Goal: Submit feedback/report problem: Submit feedback/report problem

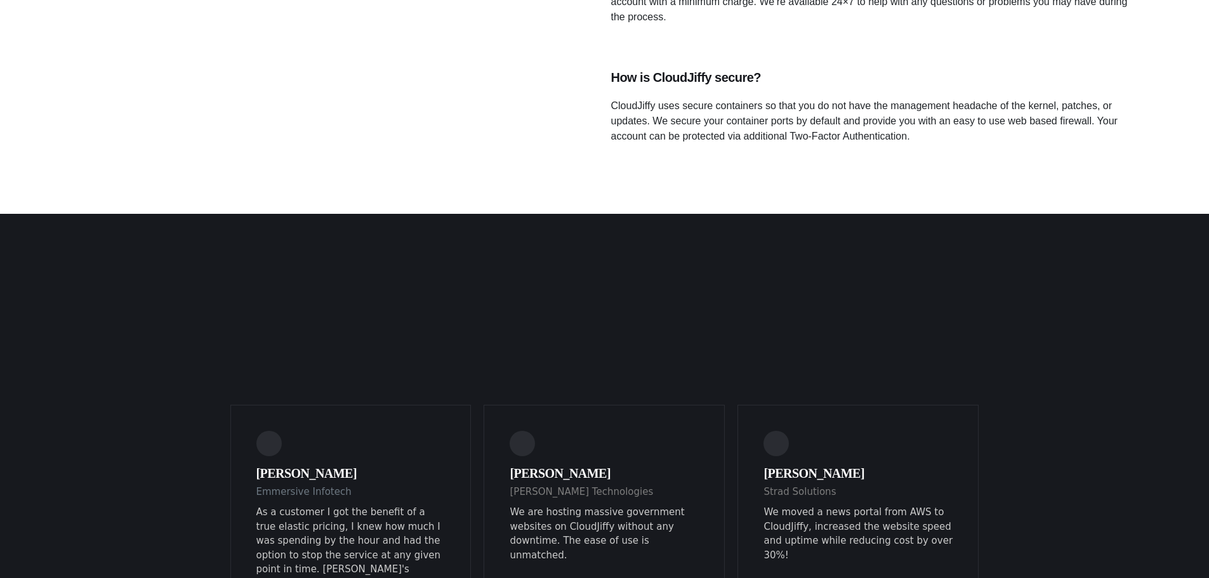
scroll to position [2706, 0]
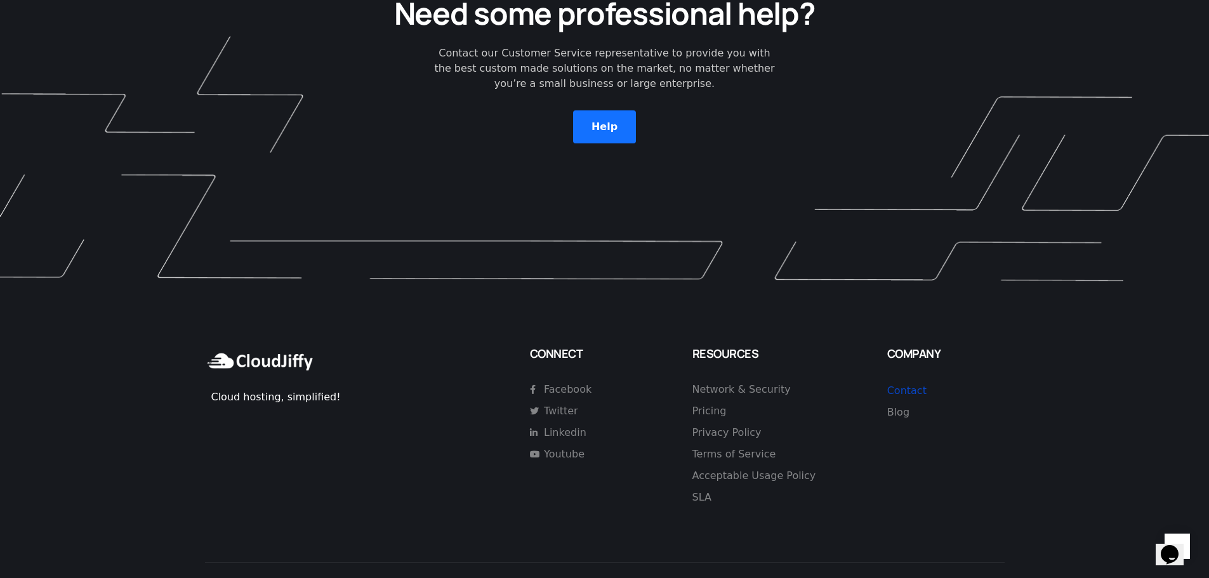
click at [914, 384] on link "Contact" at bounding box center [906, 390] width 39 height 12
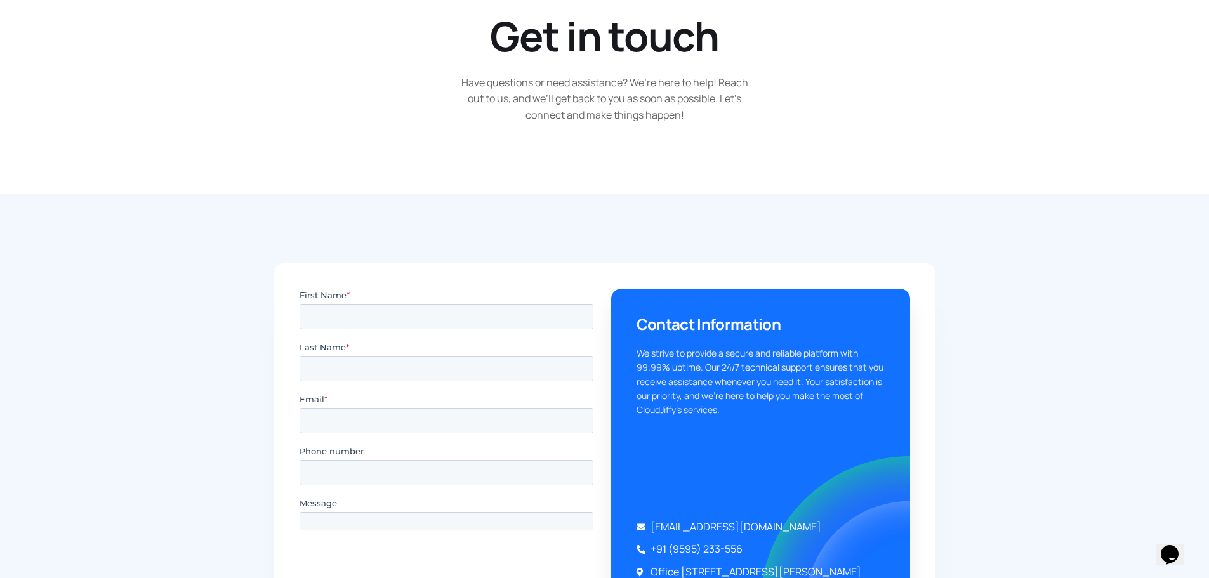
scroll to position [254, 0]
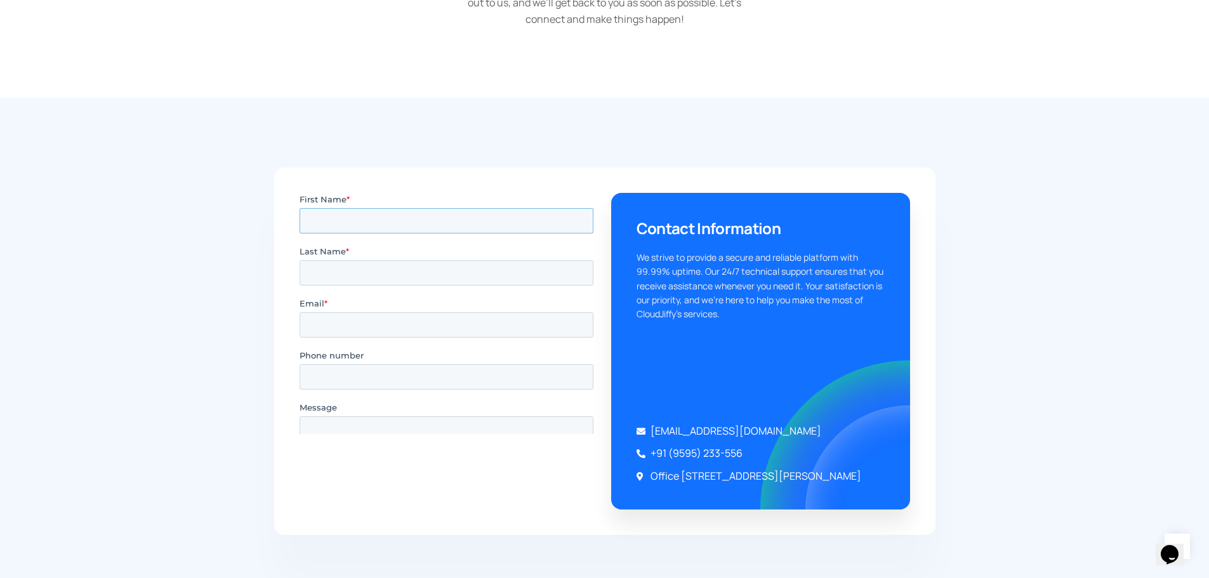
click at [356, 220] on input "First Name *" at bounding box center [446, 219] width 294 height 25
type input "Giulio"
type input "Scalpini"
type input "abuse.efc@axur.com"
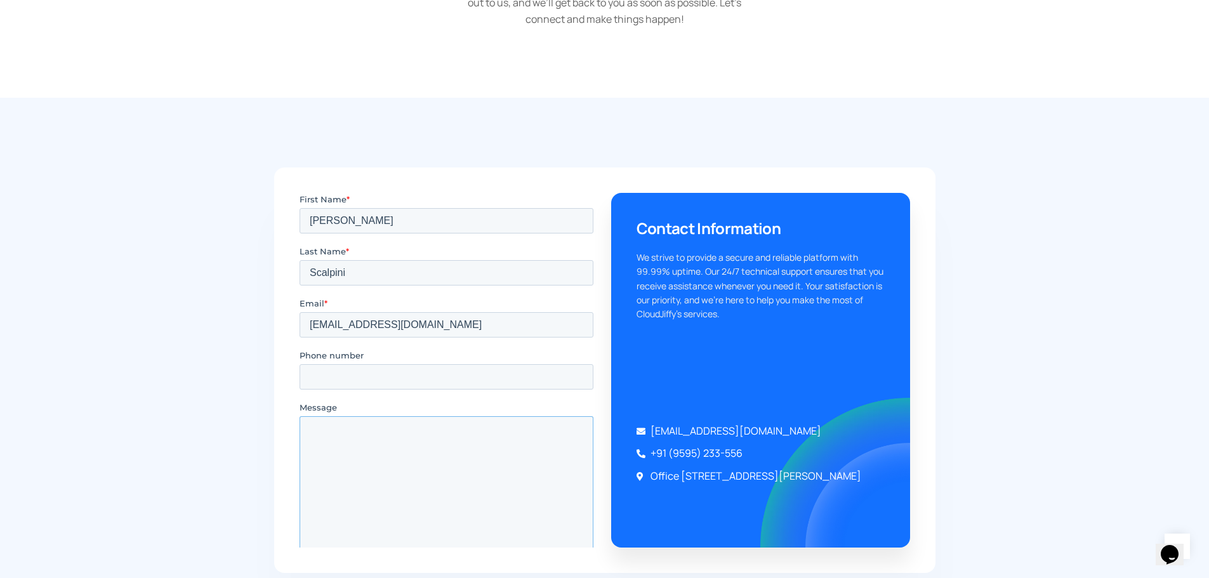
drag, startPoint x: 589, startPoint y: 350, endPoint x: 578, endPoint y: 529, distance: 179.9
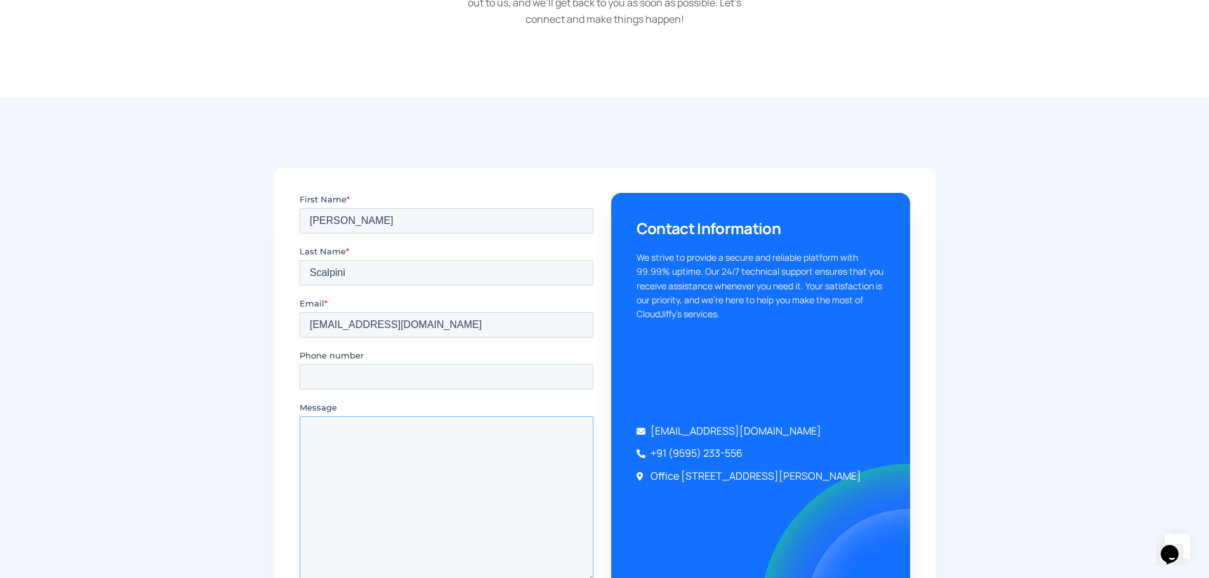
click at [578, 529] on textarea "Message" at bounding box center [446, 499] width 294 height 166
click at [506, 431] on textarea "Message" at bounding box center [446, 526] width 294 height 221
paste textarea "Dear Abuse/Support Team, We detected a phishing website hosted at: https [://] …"
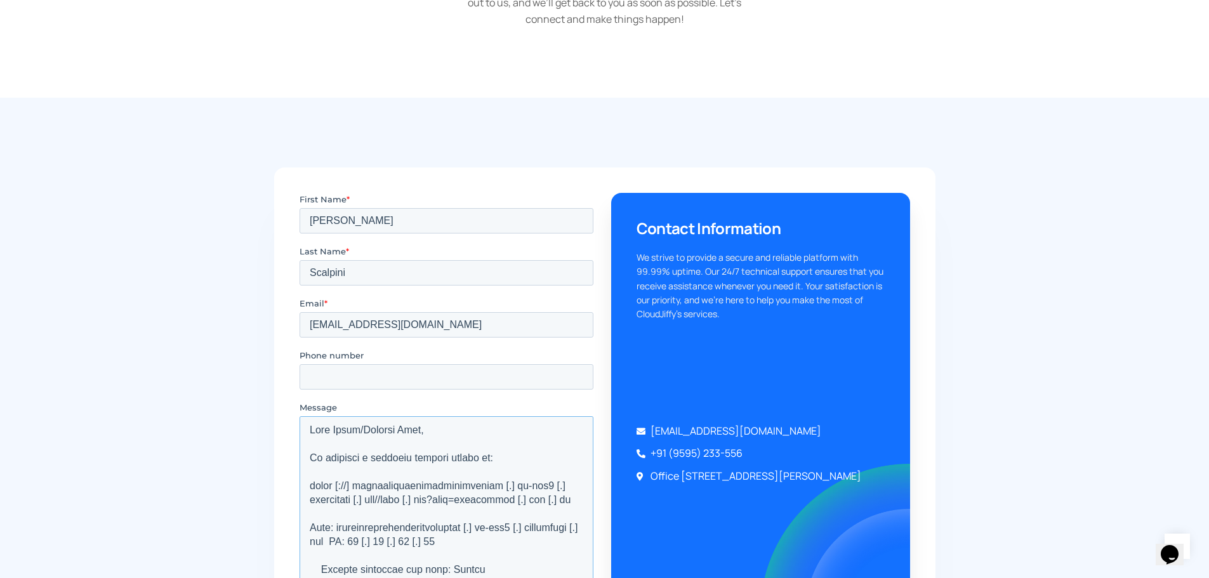
scroll to position [510, 0]
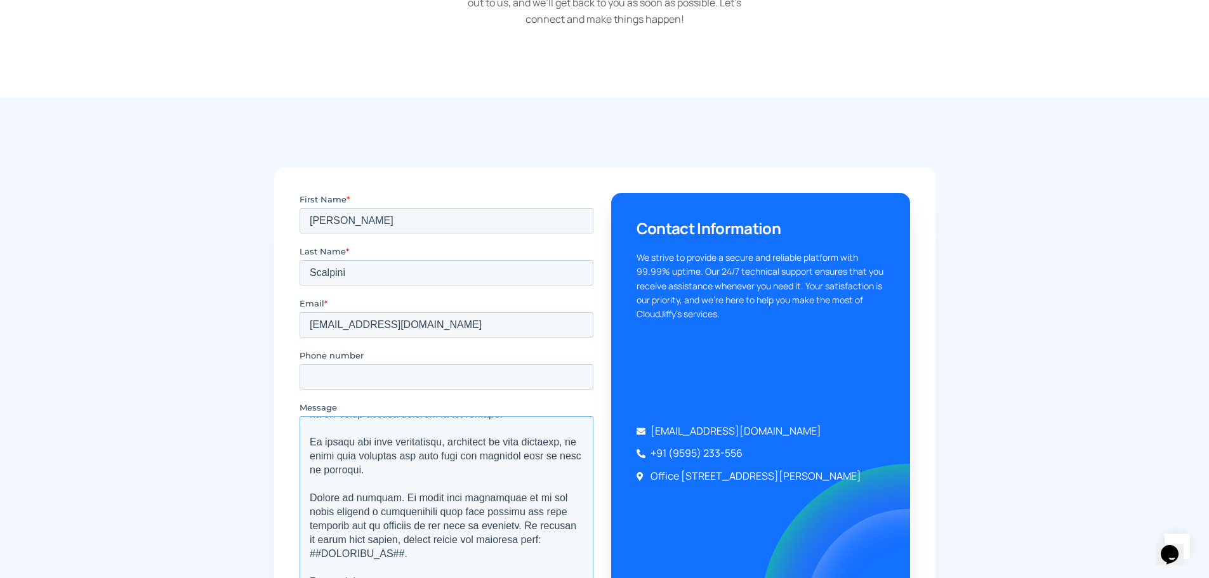
drag, startPoint x: 535, startPoint y: 398, endPoint x: 539, endPoint y: 425, distance: 27.0
click at [539, 425] on textarea "Message" at bounding box center [446, 526] width 294 height 221
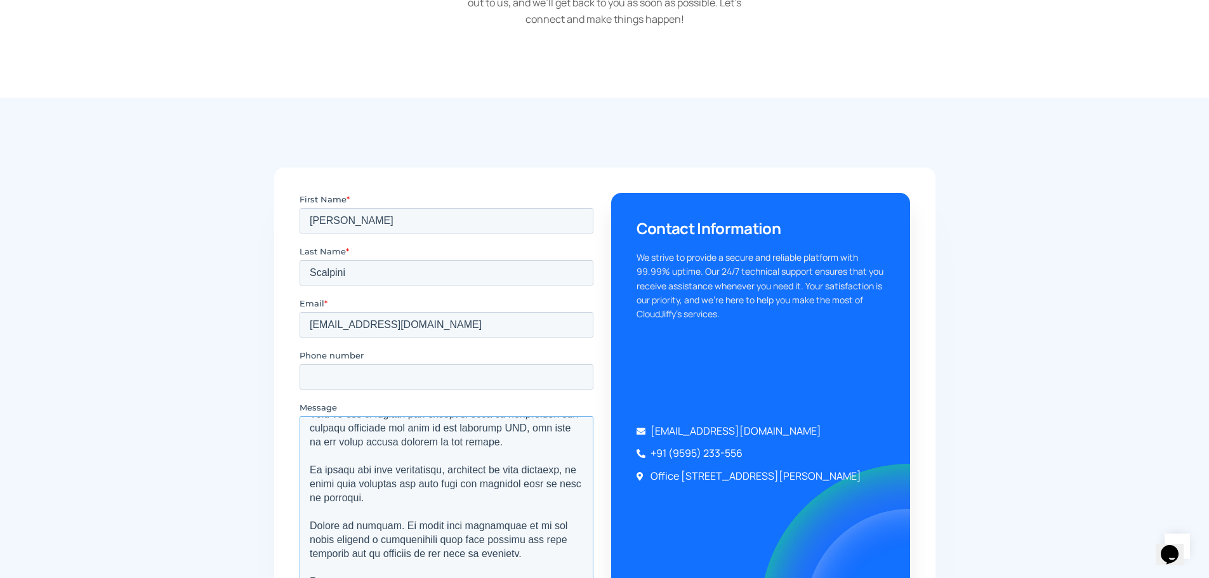
scroll to position [490, 0]
type textarea "Dear Abuse/Support Team, We detected a phishing website hosted at: https [://] …"
